Goal: Navigation & Orientation: Find specific page/section

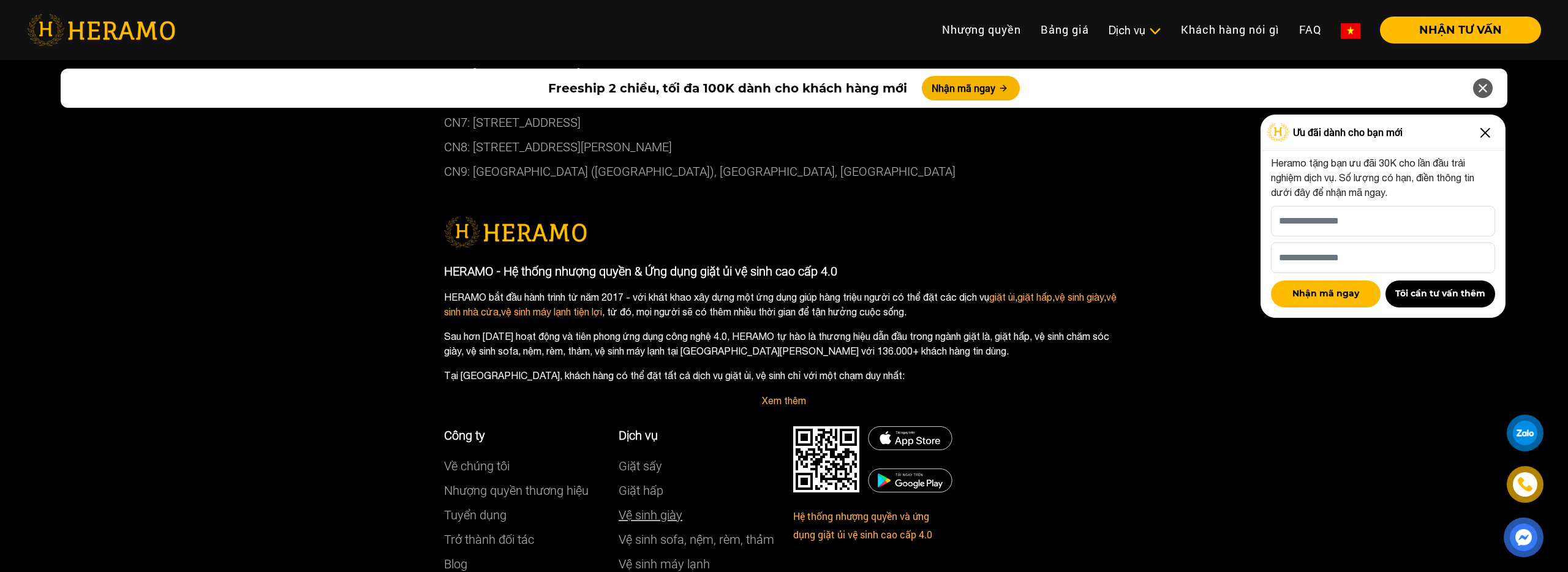
scroll to position [7035, 0]
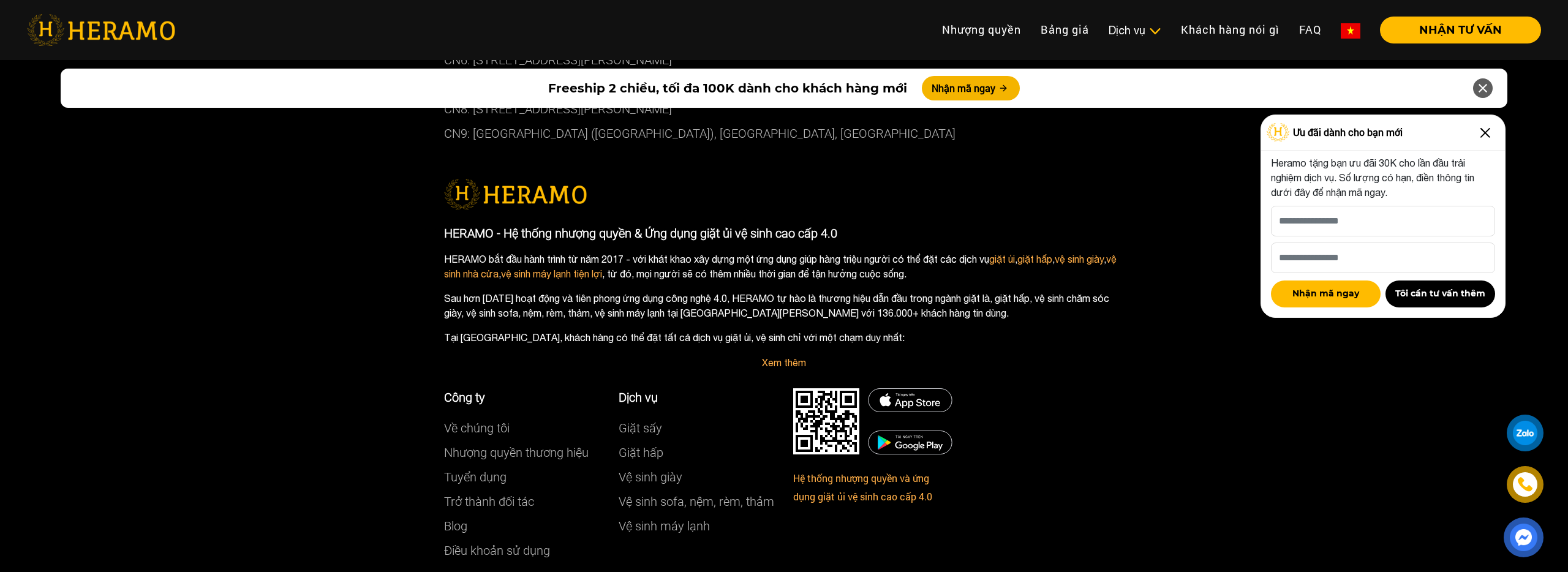
click at [782, 370] on div "Công ty Về chúng tôi Nhượng quyền thương hiệu Tuyển dụng Trở thành đối tác Blog…" at bounding box center [609, 475] width 349 height 211
click at [782, 357] on link "Xem thêm" at bounding box center [784, 362] width 44 height 11
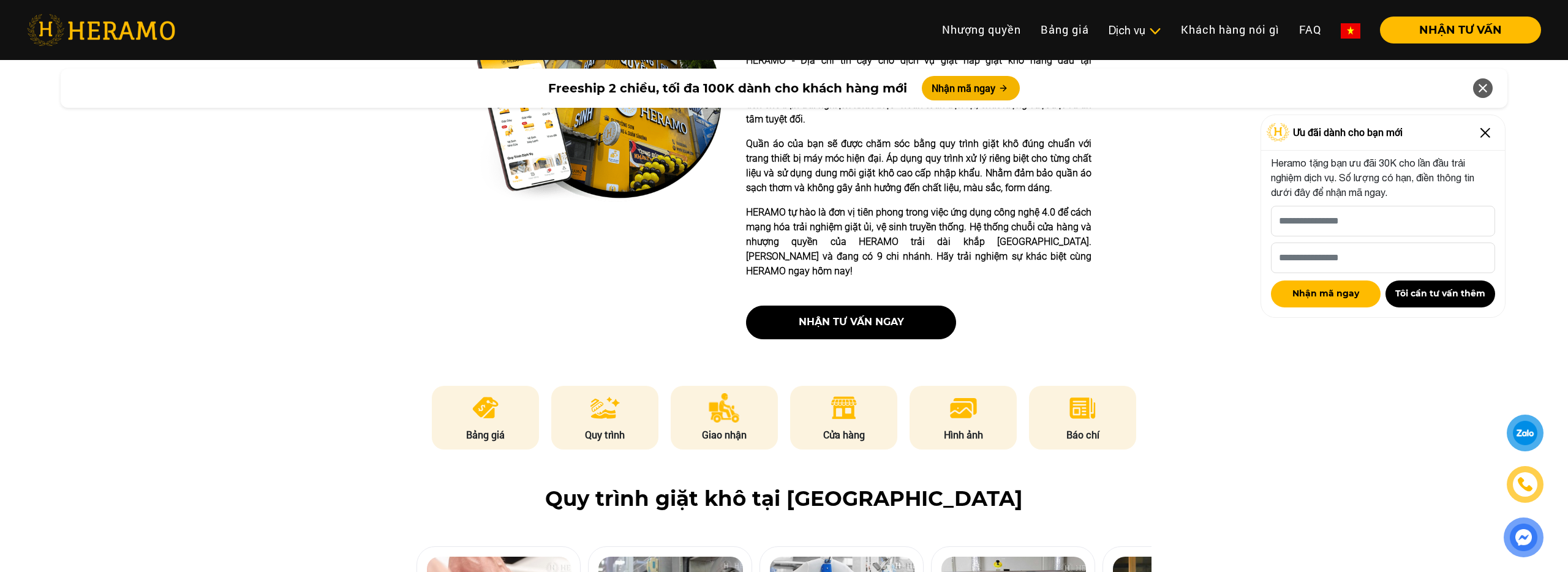
scroll to position [362, 0]
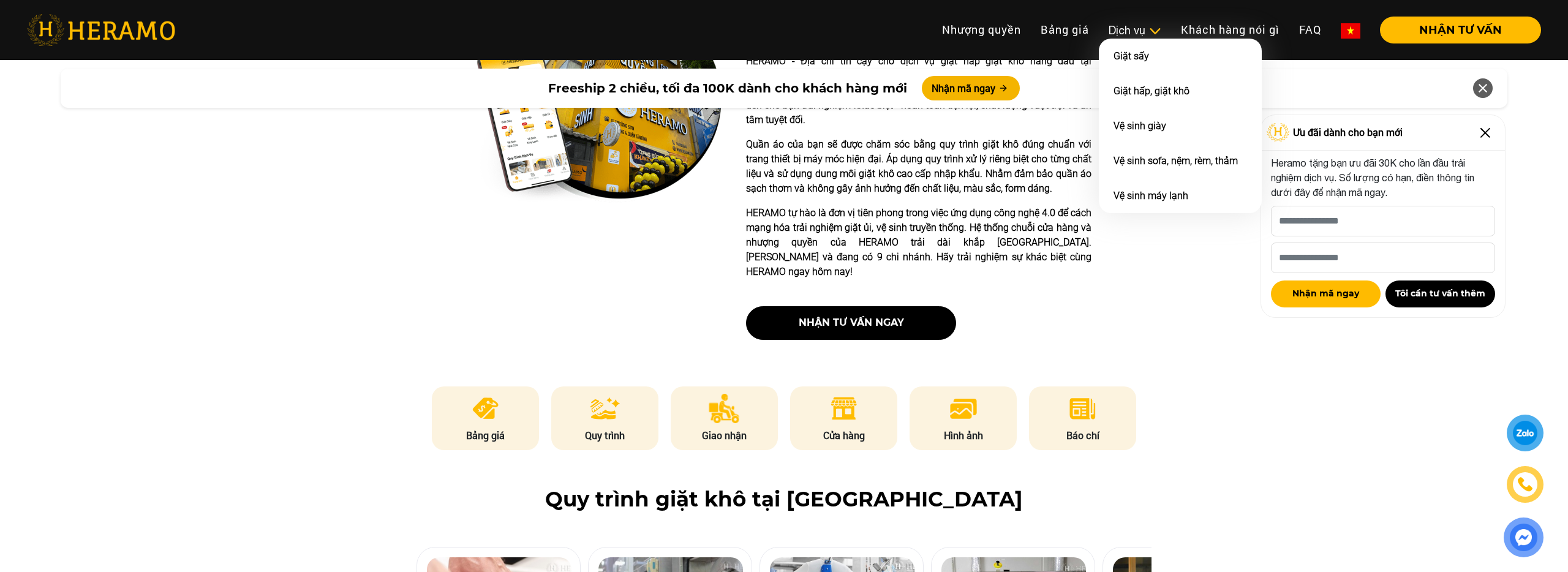
click at [1149, 36] on img at bounding box center [1154, 31] width 13 height 12
click at [1135, 52] on link "Giặt sấy" at bounding box center [1131, 55] width 36 height 11
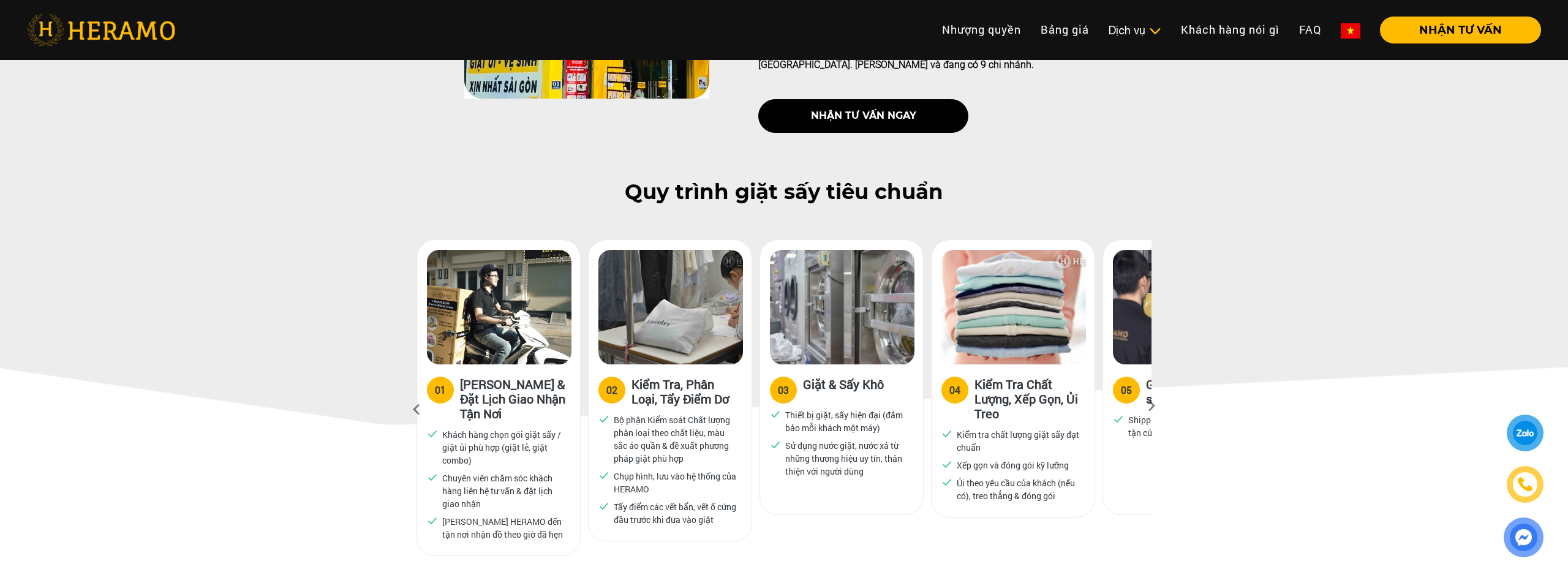
scroll to position [903, 0]
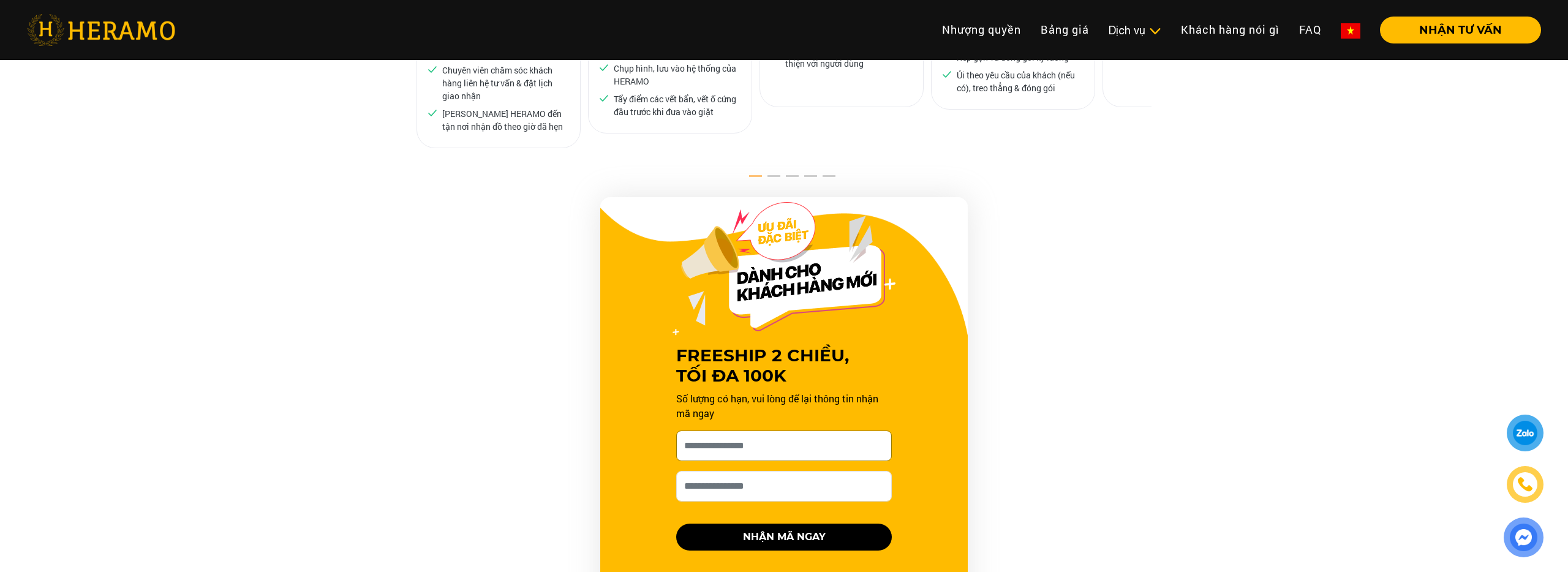
click at [799, 431] on input "[PERSON_NAME] xin tên của bạn nhé *" at bounding box center [784, 446] width 216 height 30
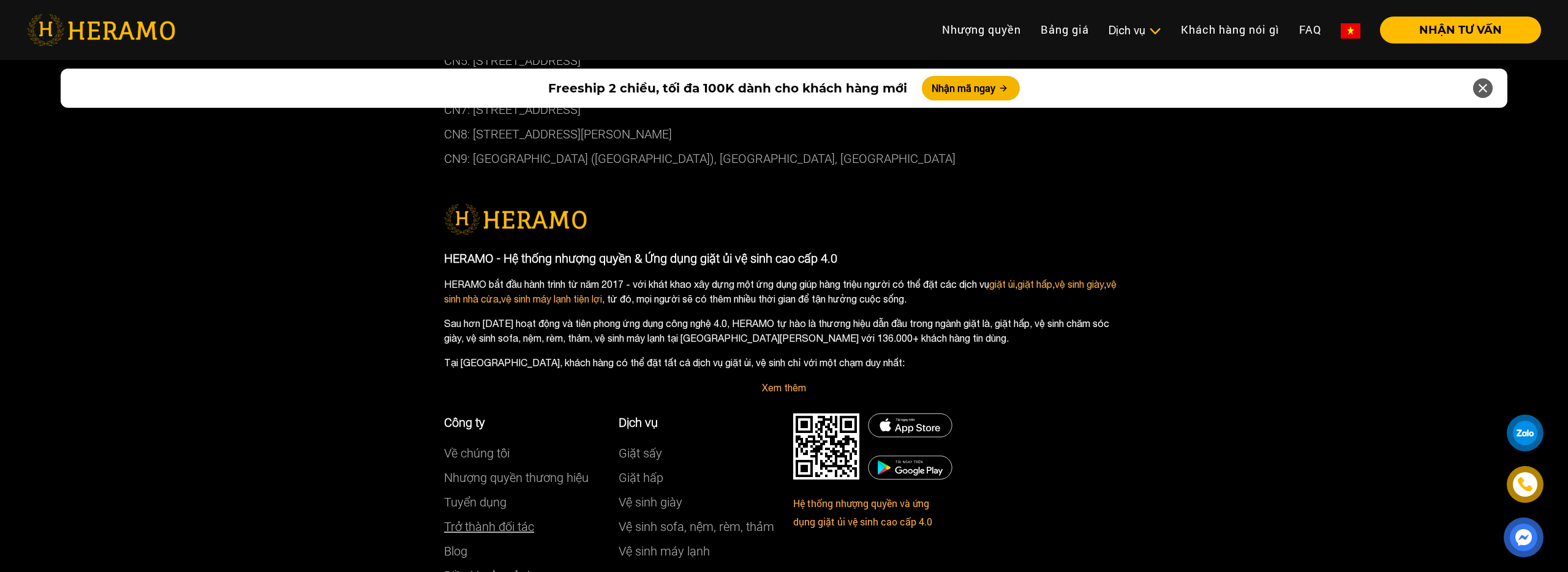
scroll to position [5580, 0]
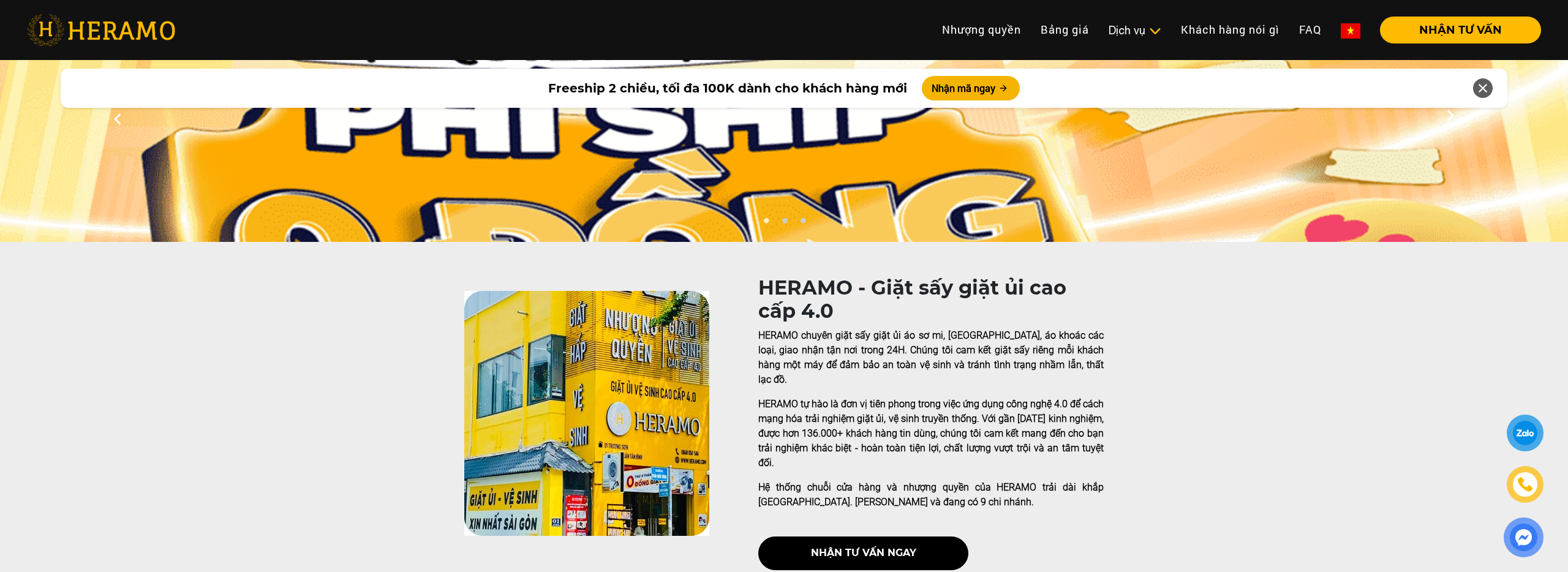
scroll to position [81, 0]
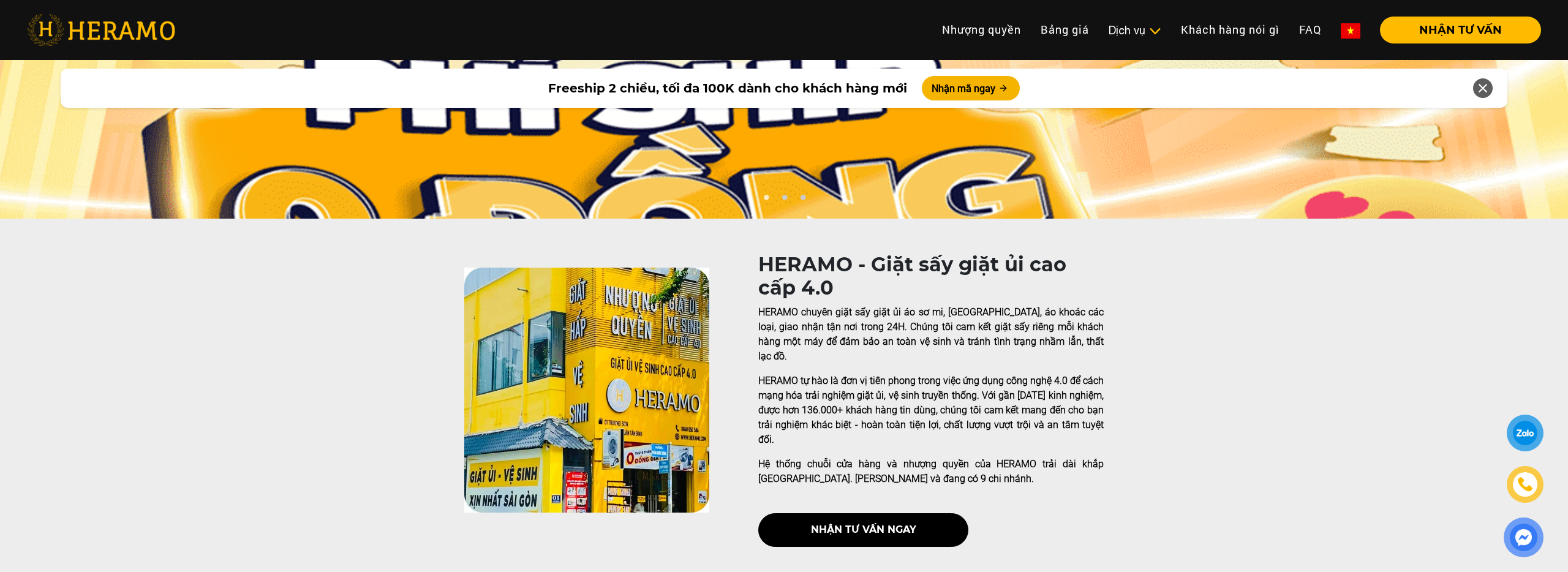
click at [1486, 84] on icon at bounding box center [1483, 88] width 15 height 22
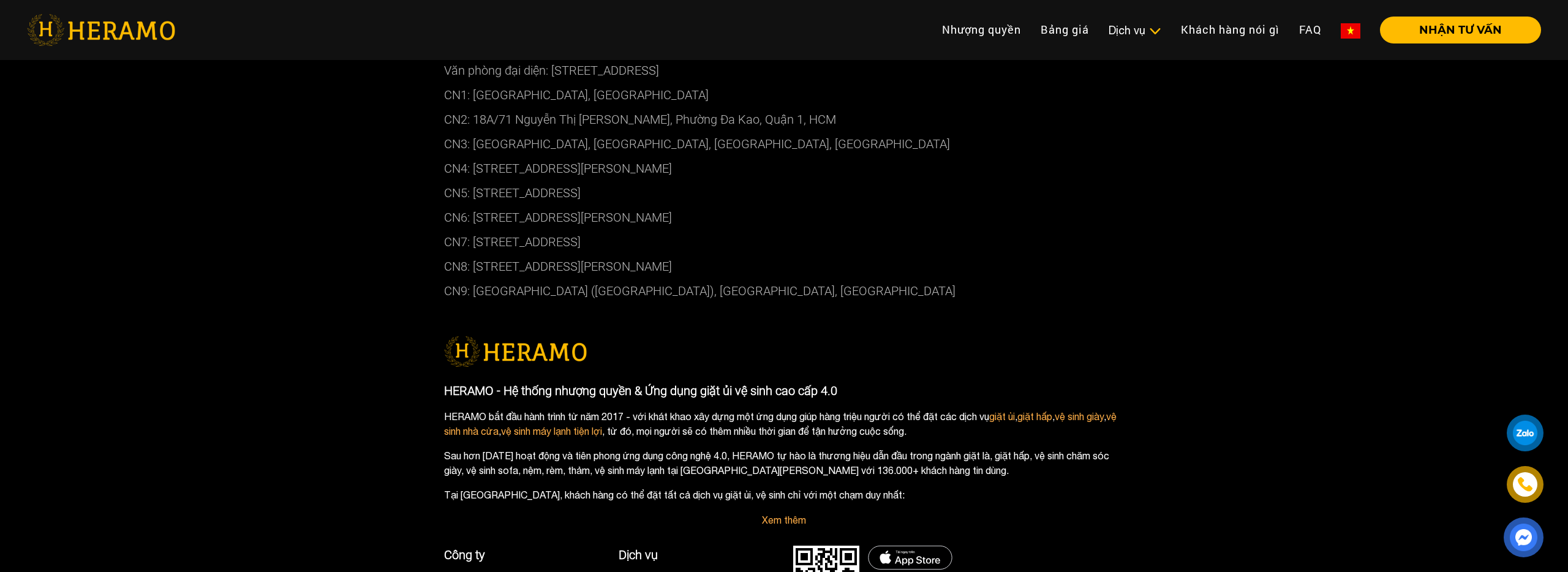
scroll to position [5147, 0]
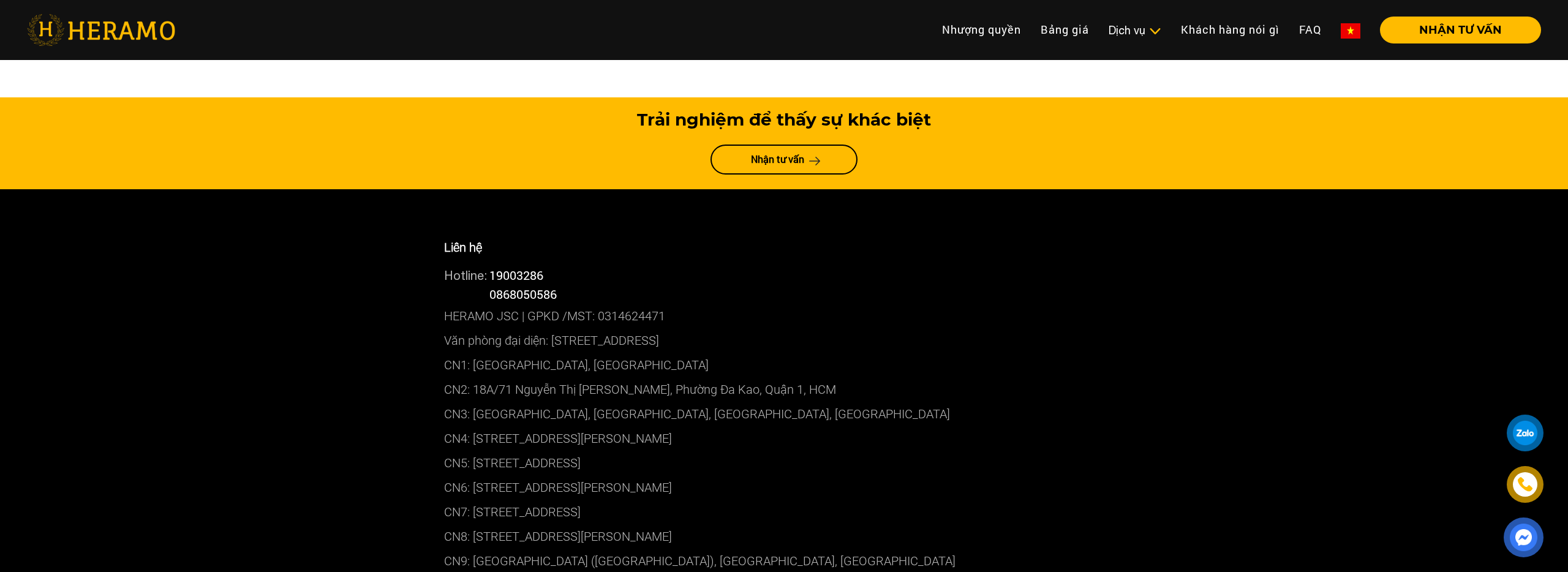
drag, startPoint x: 829, startPoint y: 267, endPoint x: 520, endPoint y: 277, distance: 309.2
click at [522, 377] on p "CN2: 18A/71 Nguyễn Thị [PERSON_NAME], Phường Đa Kao, Quận 1, HCM" at bounding box center [784, 389] width 680 height 24
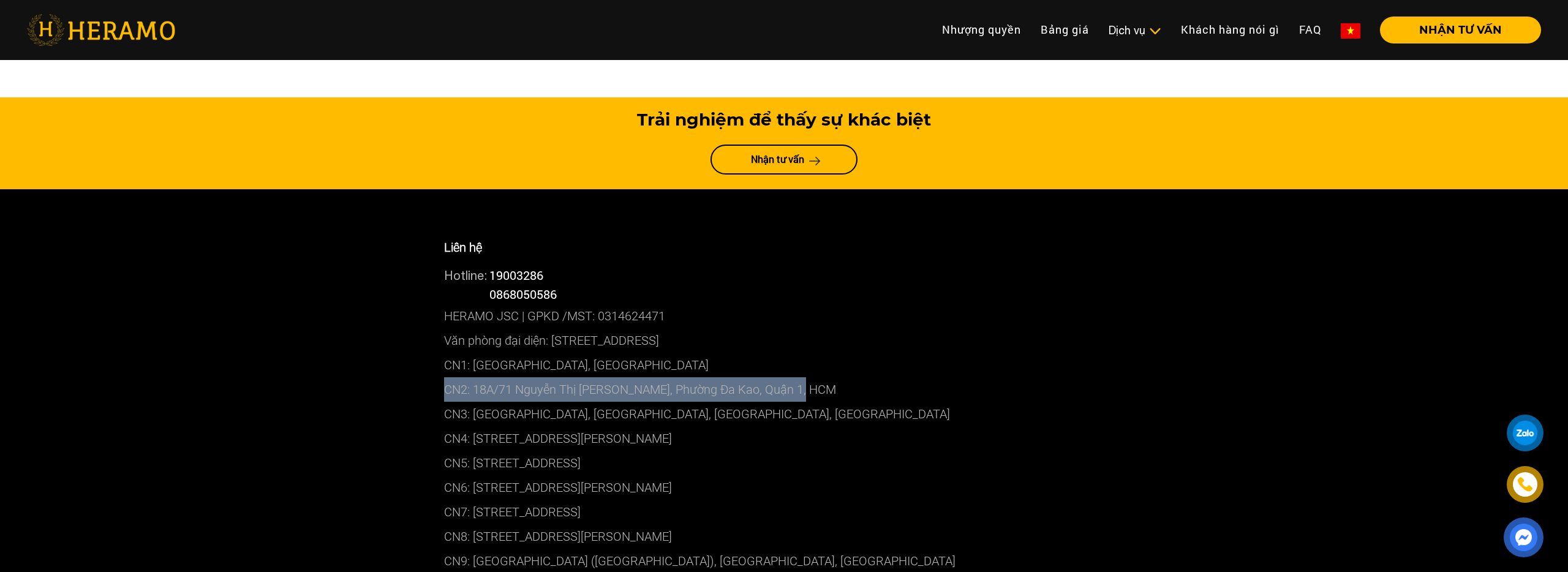
drag, startPoint x: 520, startPoint y: 277, endPoint x: 805, endPoint y: 274, distance: 285.0
copy p "CN2: 18A/71 Nguyễn Thị [PERSON_NAME], Phường Đa Kao, Quận 1, HCM"
click at [880, 377] on p "CN2: 18A/71 Nguyễn Thị [PERSON_NAME], Phường Đa Kao, Quận 1, HCM" at bounding box center [784, 389] width 680 height 24
